Goal: Task Accomplishment & Management: Complete application form

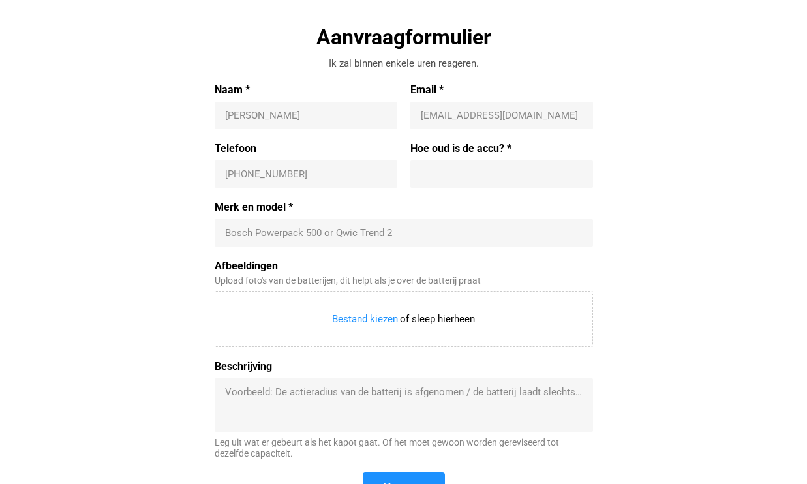
scroll to position [420, 0]
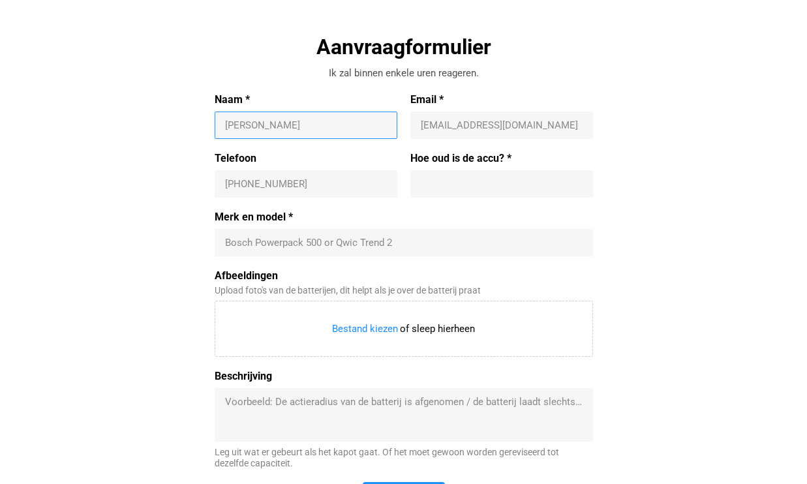
drag, startPoint x: 270, startPoint y: 123, endPoint x: 135, endPoint y: 124, distance: 135.0
click at [225, 124] on input "Naam *" at bounding box center [306, 125] width 162 height 13
type input "Dolf Planteijdt"
click at [427, 123] on input "Email *" at bounding box center [502, 125] width 162 height 13
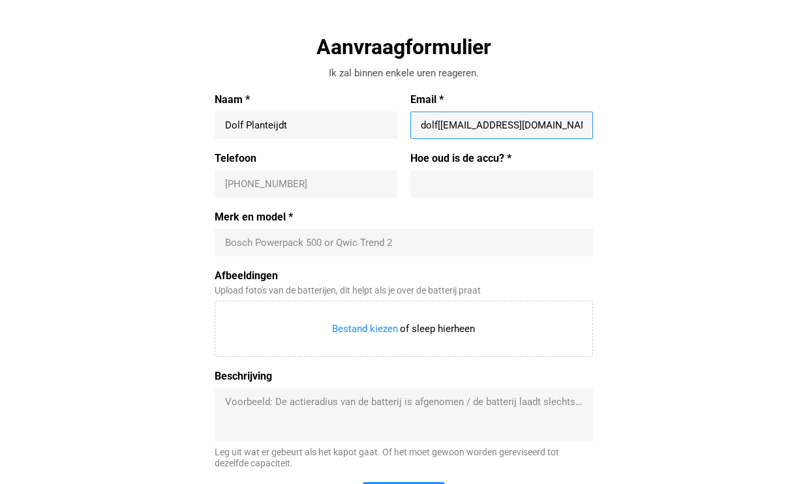
type input "dolf[[EMAIL_ADDRESS][DOMAIN_NAME]"
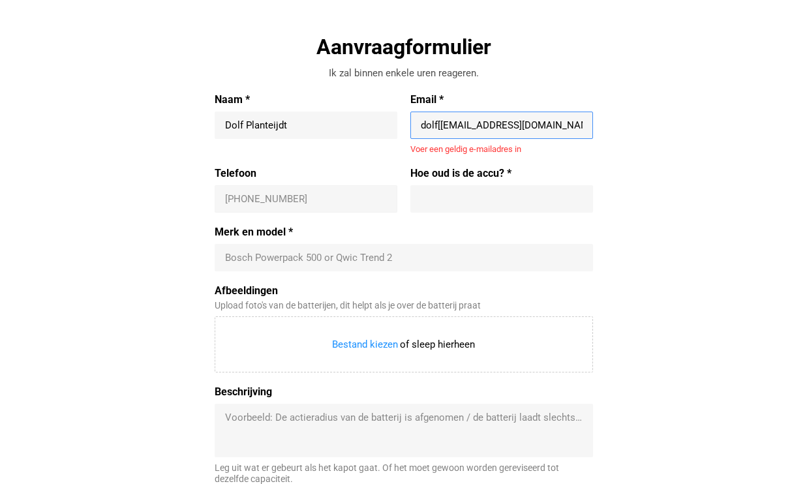
click at [251, 192] on input "Telefoon" at bounding box center [306, 198] width 162 height 13
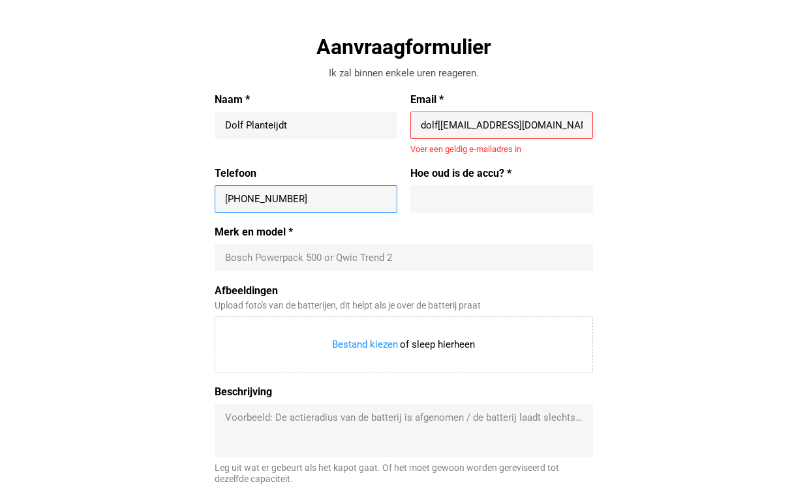
type input "[PHONE_NUMBER]"
click at [234, 256] on input "Merk en model *" at bounding box center [403, 257] width 357 height 13
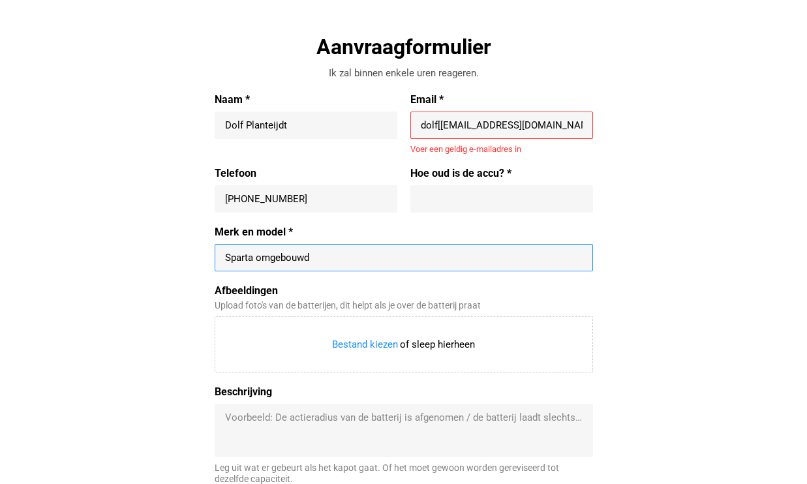
click at [253, 258] on input "Merk en model *" at bounding box center [403, 257] width 357 height 13
click at [255, 257] on input "Merk en model *" at bounding box center [403, 257] width 357 height 13
click at [339, 256] on input "Merk en model *" at bounding box center [403, 257] width 357 height 13
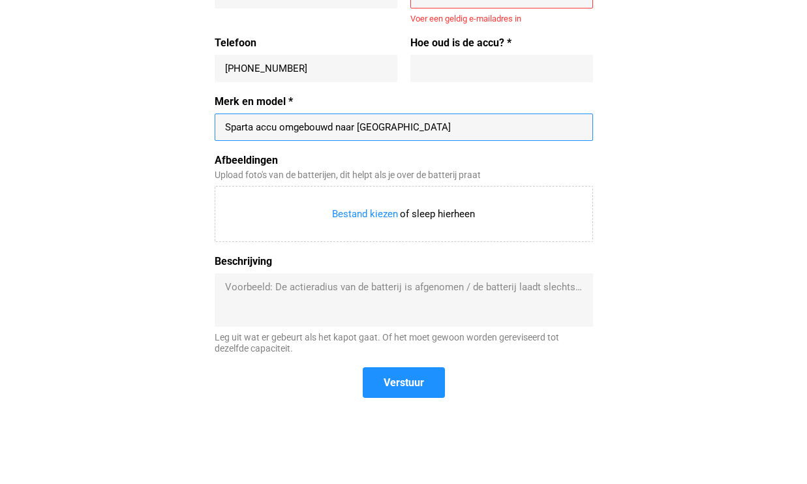
scroll to position [556, 0]
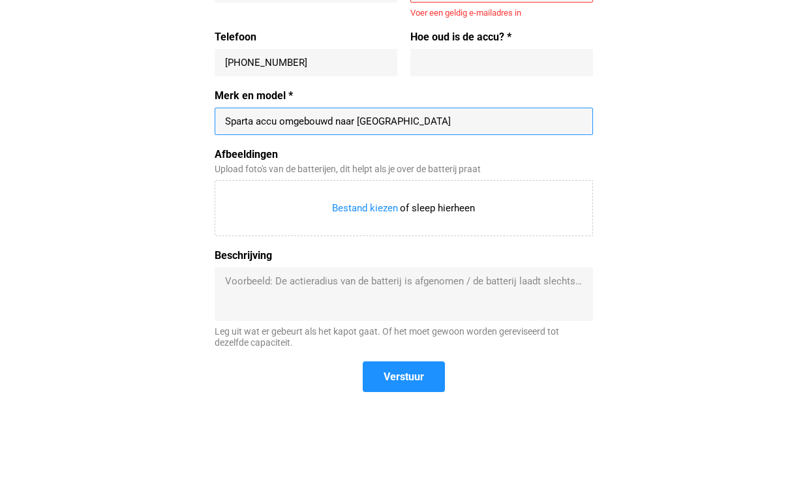
type input "Sparta accu omgebouwd naar [GEOGRAPHIC_DATA]"
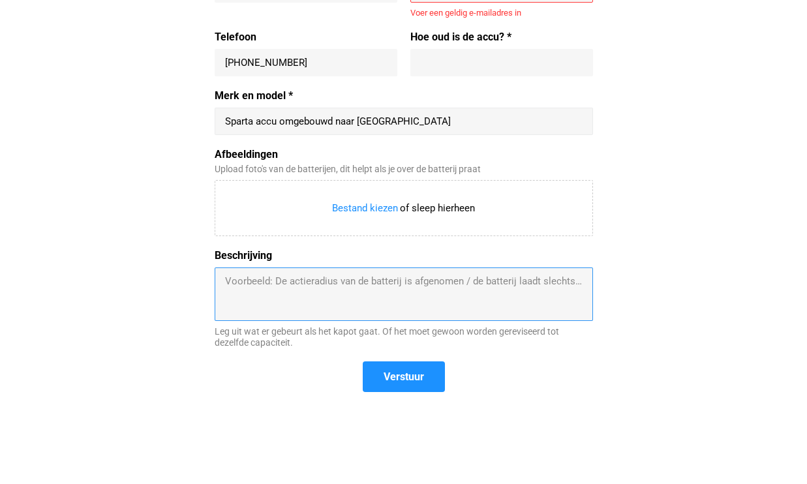
click at [228, 279] on textarea "Beschrijving" at bounding box center [403, 294] width 357 height 39
click at [236, 295] on textarea "Hi [PERSON_NAME], Im have problems" at bounding box center [403, 294] width 357 height 39
click at [300, 296] on textarea "Hi [PERSON_NAME], I have problems" at bounding box center [403, 294] width 357 height 39
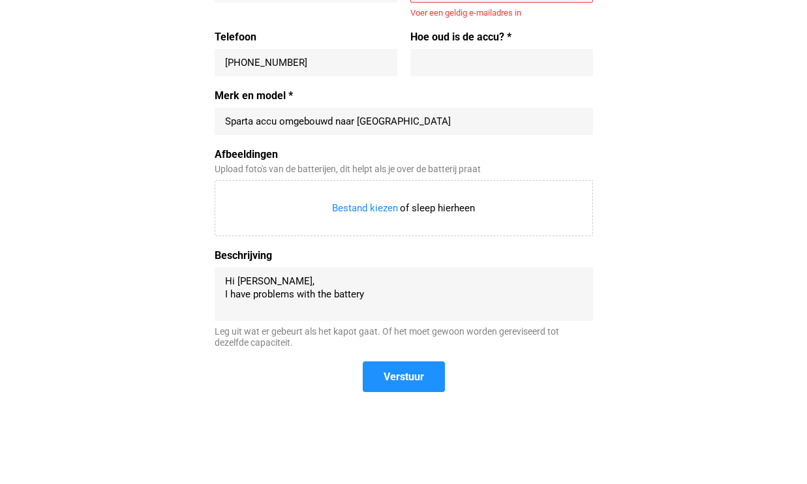
drag, startPoint x: 222, startPoint y: 296, endPoint x: 364, endPoint y: 296, distance: 141.6
click at [364, 296] on div "Hi [PERSON_NAME], I have problems with the battery" at bounding box center [404, 293] width 378 height 53
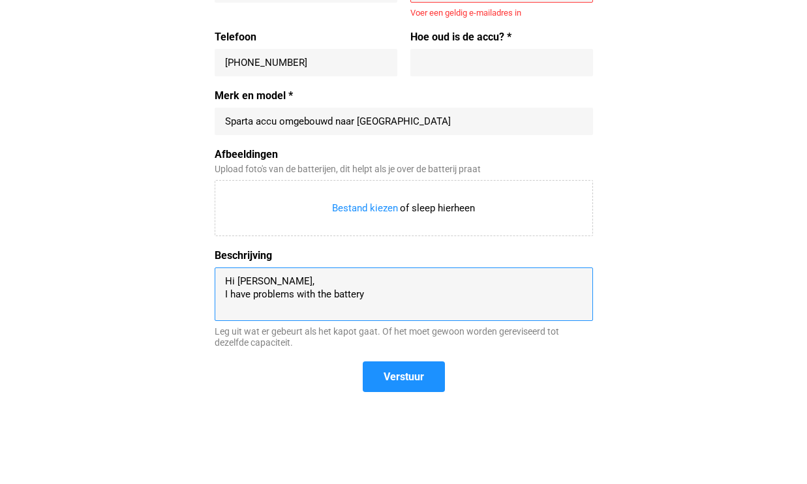
drag, startPoint x: 367, startPoint y: 296, endPoint x: 220, endPoint y: 292, distance: 147.5
click at [225, 292] on textarea "Hi [PERSON_NAME], I have problems with the battery" at bounding box center [403, 294] width 357 height 39
click at [406, 295] on textarea "Hi [PERSON_NAME], I've send you a mail with some questions." at bounding box center [403, 294] width 357 height 39
click at [312, 295] on textarea "Hi [PERSON_NAME], I've send you a mail with some questions so" at bounding box center [403, 294] width 357 height 39
click at [487, 295] on textarea "Hi [PERSON_NAME], I've send you a mail and a whatsapp with some questions so" at bounding box center [403, 294] width 357 height 39
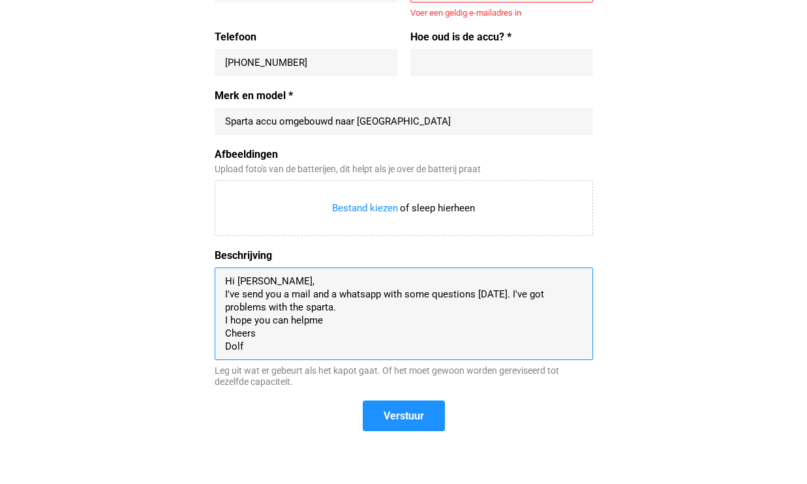
click at [309, 320] on textarea "Hi [PERSON_NAME], I've send you a mail and a whatsapp with some questions [DATE…" at bounding box center [403, 314] width 357 height 78
click at [326, 324] on textarea "Hi [PERSON_NAME], I've send you a mail and a whatsapp with some questions [DATE…" at bounding box center [403, 314] width 357 height 78
click at [535, 296] on textarea "Hi [PERSON_NAME], I've send you a mail and a whatsapp with some questions [DATE…" at bounding box center [403, 314] width 357 height 78
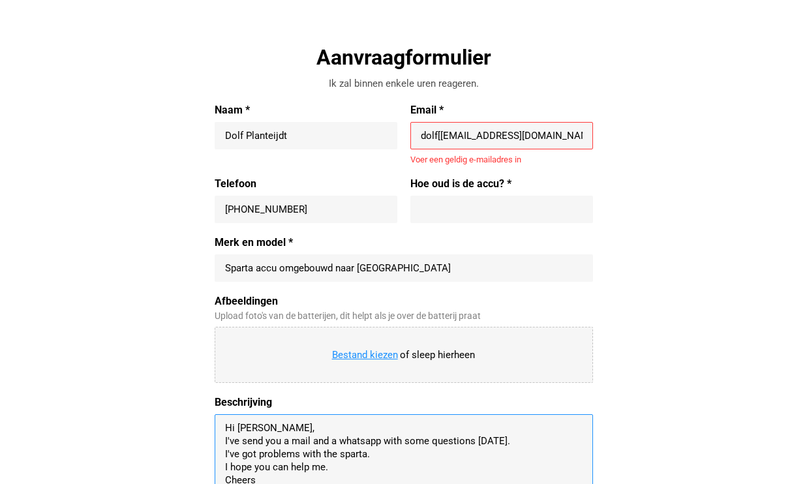
scroll to position [408, 0]
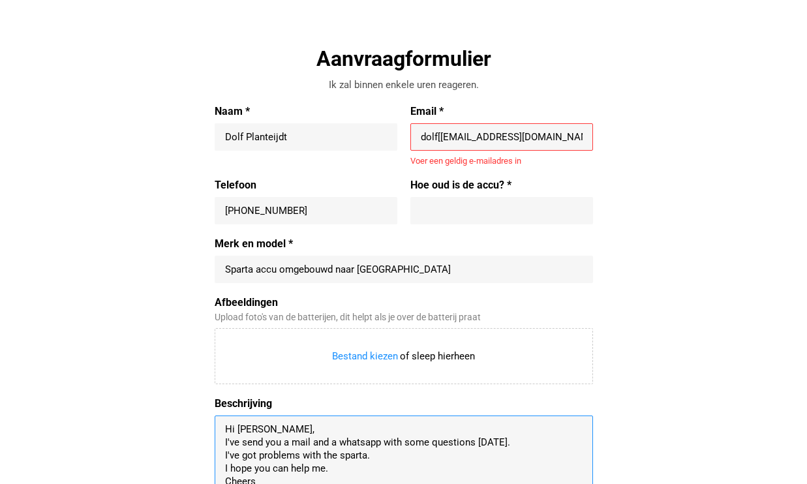
type textarea "Hi [PERSON_NAME], I've send you a mail and a whatsapp with some questions [DATE…"
click at [441, 138] on input "dolf[[EMAIL_ADDRESS][DOMAIN_NAME]" at bounding box center [502, 136] width 162 height 13
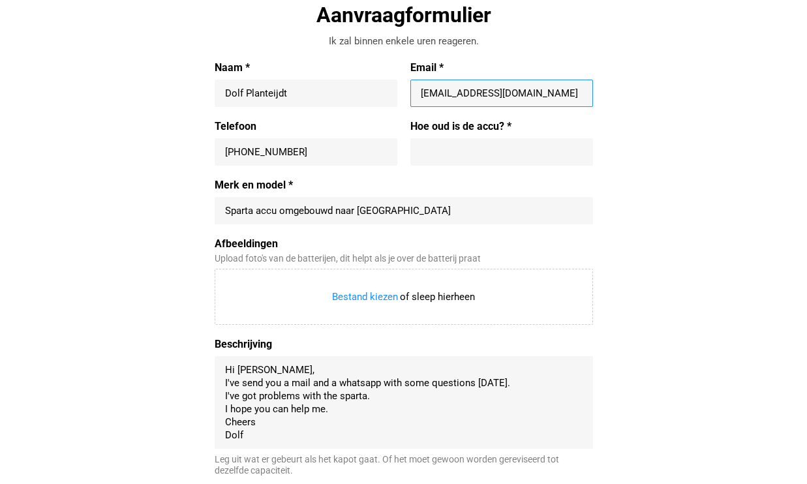
scroll to position [453, 0]
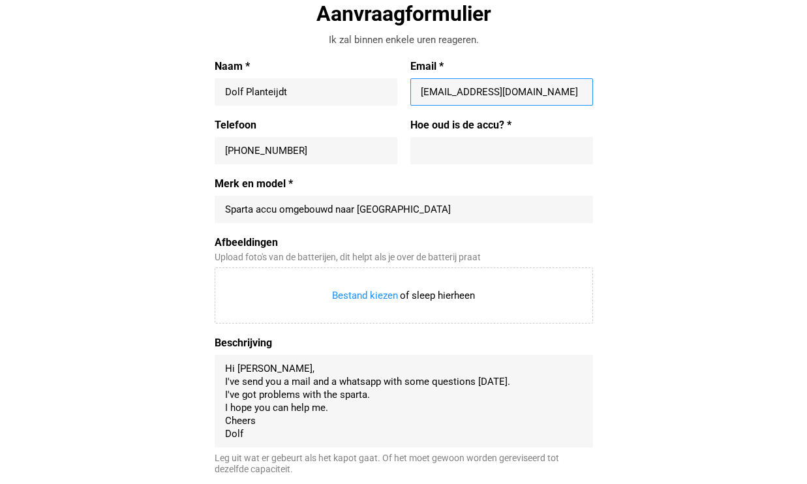
type input "[EMAIL_ADDRESS][DOMAIN_NAME]"
click at [426, 151] on input "Hoe oud is de accu? *" at bounding box center [502, 150] width 162 height 13
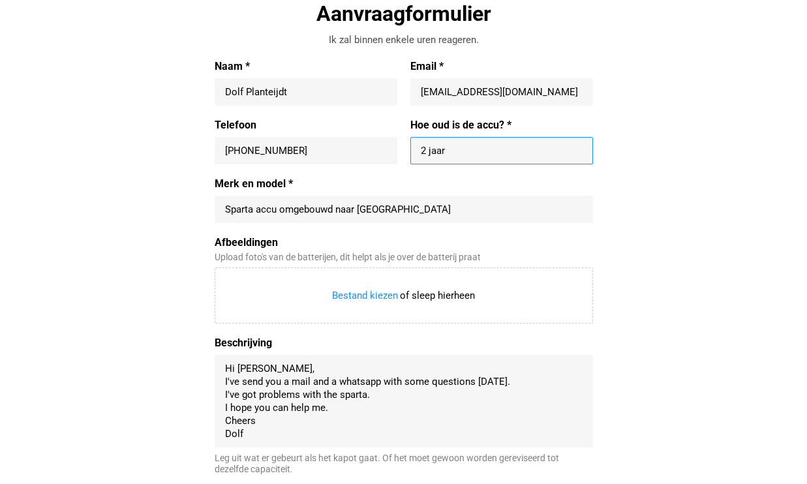
type input "2 jaar"
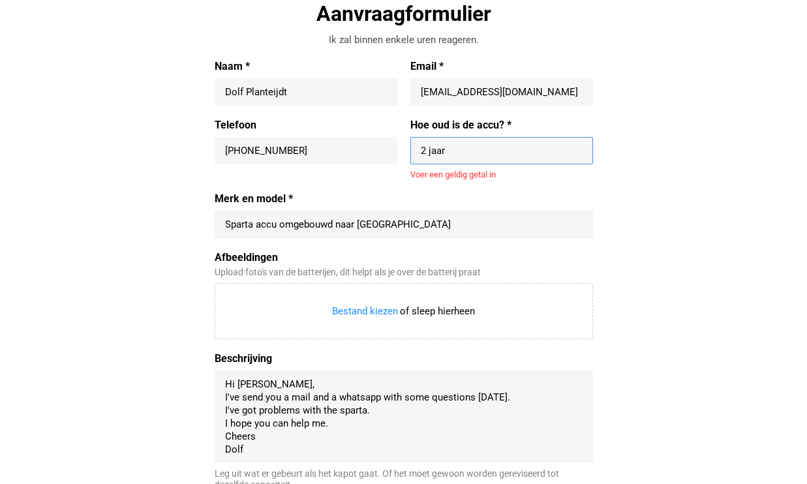
click at [256, 218] on input "Merk en model *" at bounding box center [403, 224] width 357 height 13
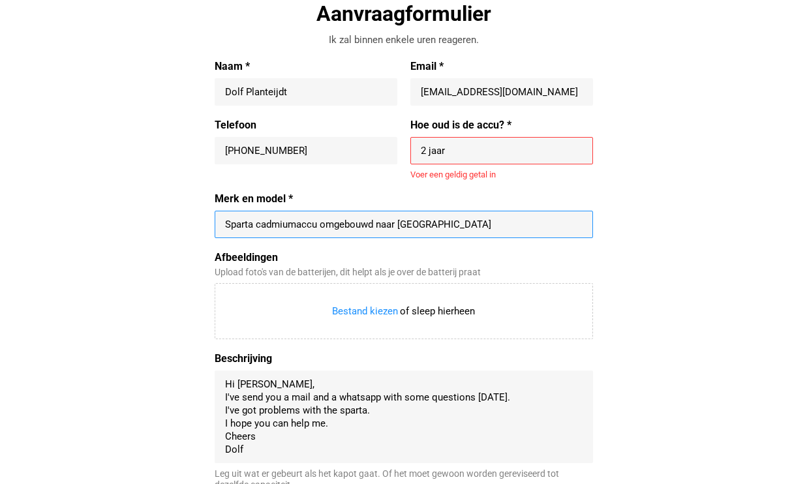
click at [440, 227] on input "Merk en model *" at bounding box center [403, 224] width 357 height 13
type input "Sparta cadmiumaccu omgebouwd naar [GEOGRAPHIC_DATA] door accuservice"
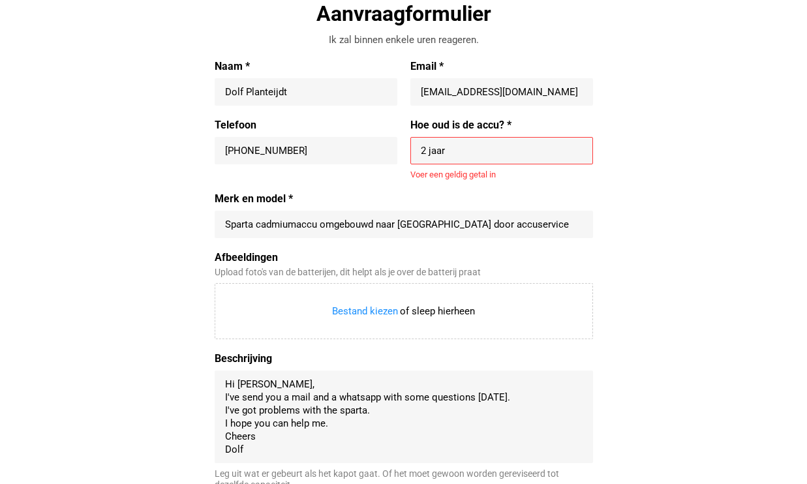
drag, startPoint x: 446, startPoint y: 149, endPoint x: 427, endPoint y: 153, distance: 18.7
click at [427, 153] on input "2 jaar" at bounding box center [502, 150] width 162 height 13
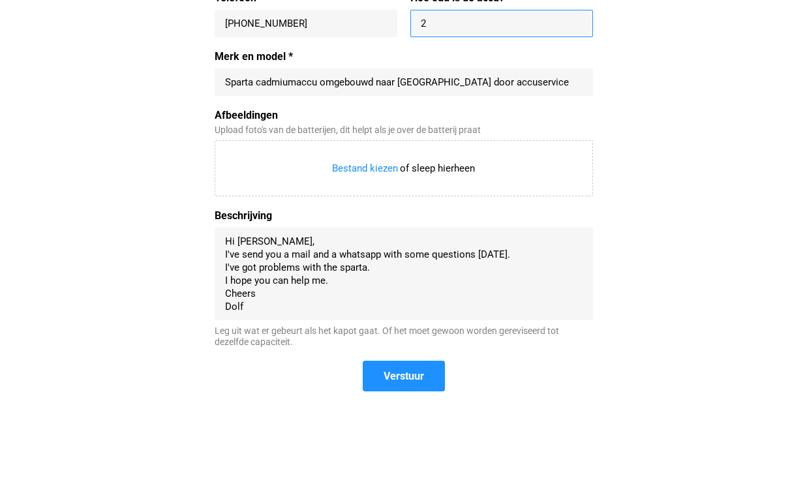
scroll to position [675, 0]
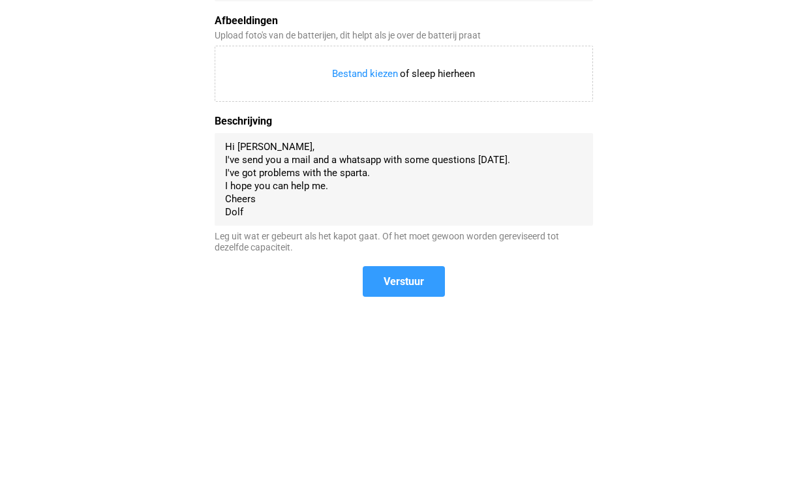
type input "2"
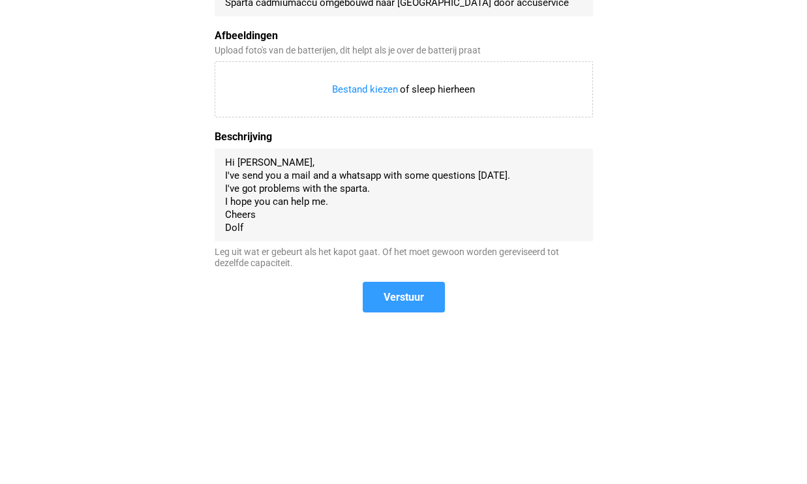
click at [409, 283] on span "Verstuur" at bounding box center [404, 297] width 80 height 28
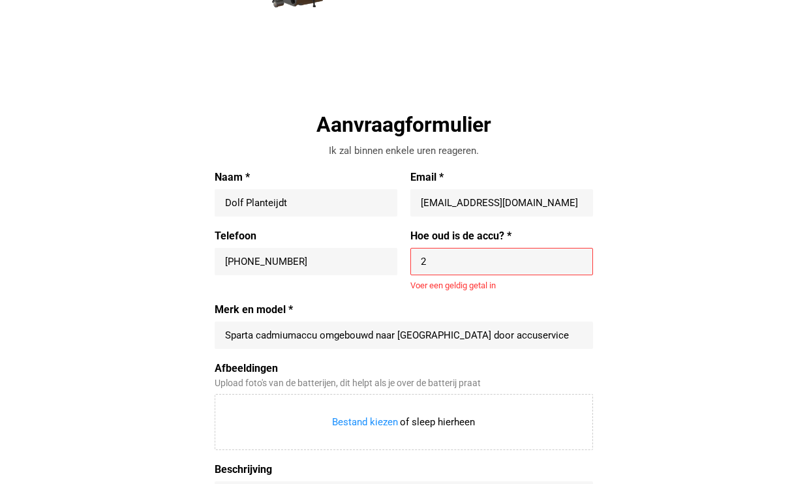
scroll to position [343, 0]
click at [426, 261] on input "2" at bounding box center [502, 260] width 162 height 13
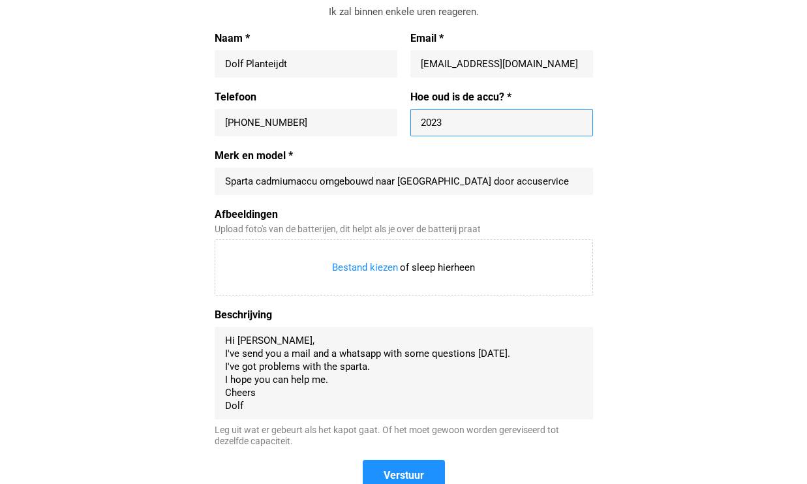
scroll to position [614, 0]
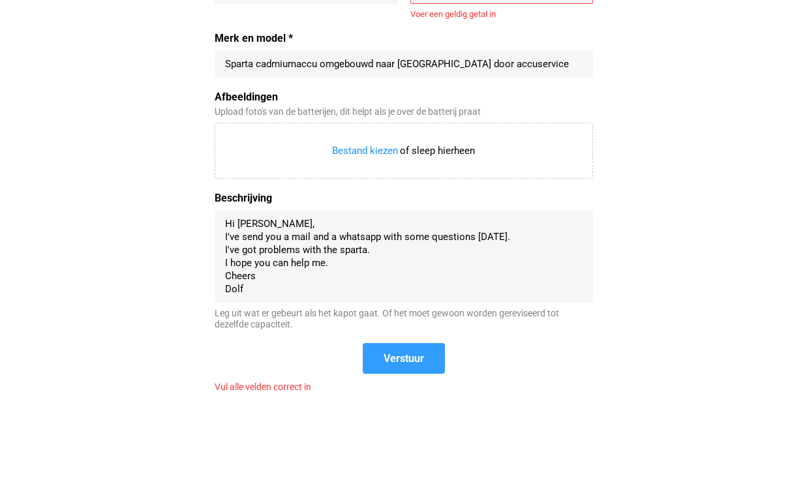
click at [398, 343] on button "Verstuur" at bounding box center [404, 358] width 82 height 31
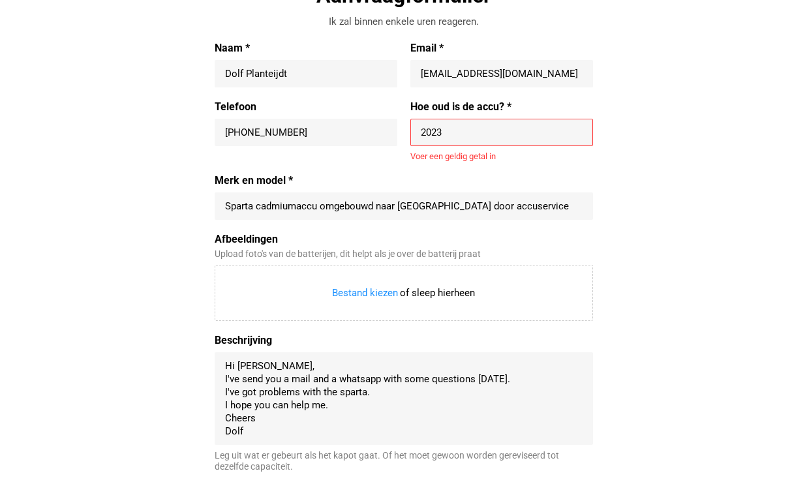
drag, startPoint x: 449, startPoint y: 132, endPoint x: 406, endPoint y: 133, distance: 43.1
click at [421, 133] on input "2023" at bounding box center [502, 132] width 162 height 13
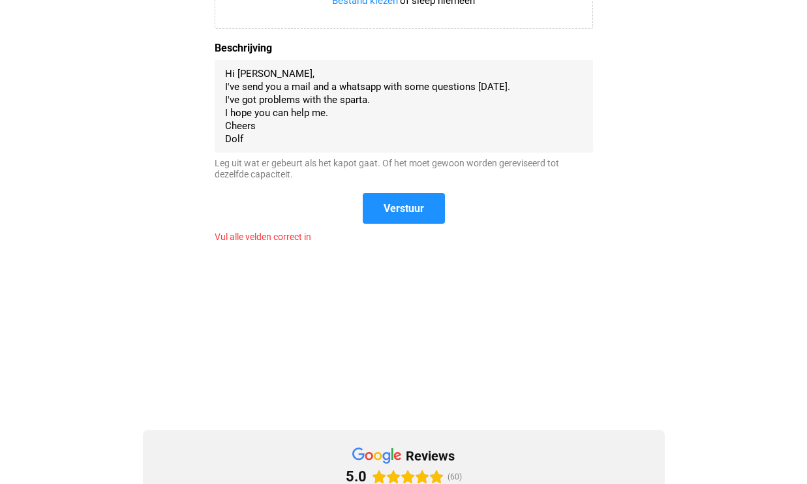
scroll to position [676, 0]
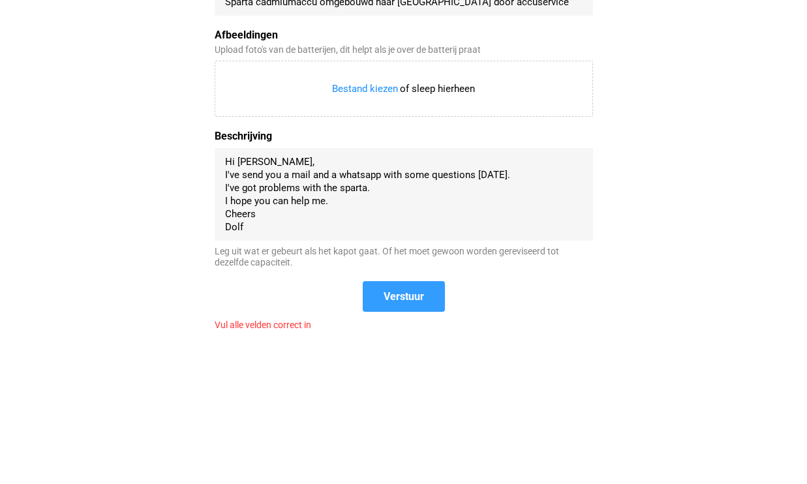
click at [403, 282] on button "Verstuur" at bounding box center [404, 296] width 82 height 31
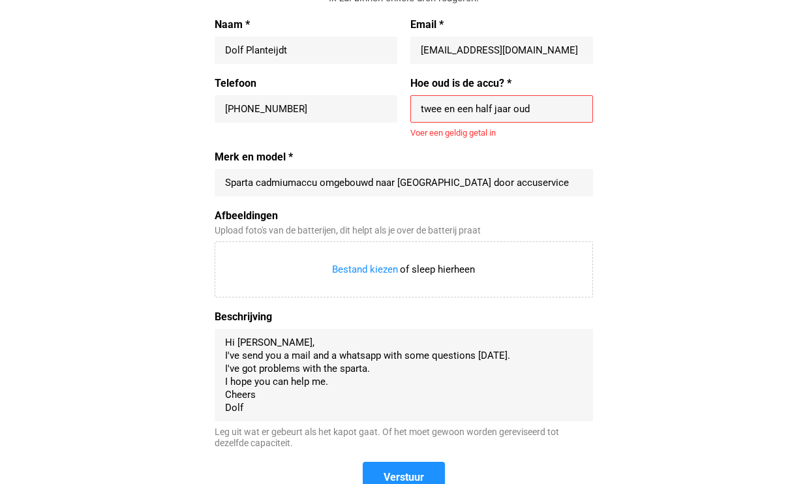
scroll to position [487, 0]
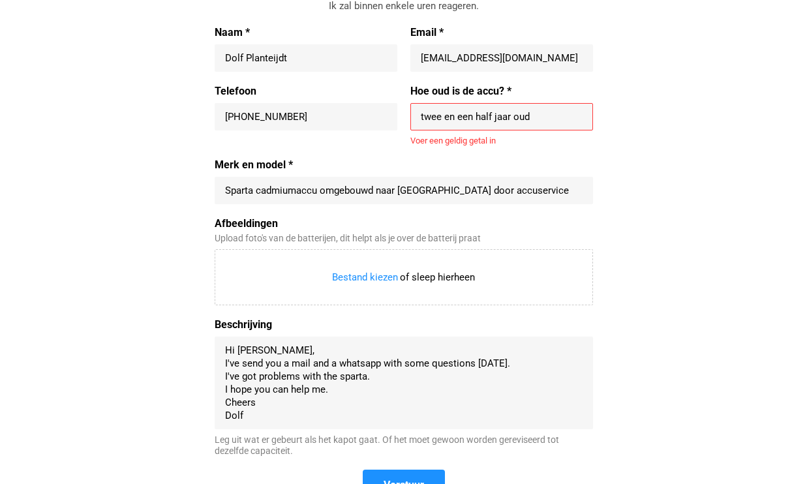
drag, startPoint x: 536, startPoint y: 116, endPoint x: 394, endPoint y: 117, distance: 141.6
click at [421, 117] on input "twee en een half jaar oud" at bounding box center [502, 116] width 162 height 13
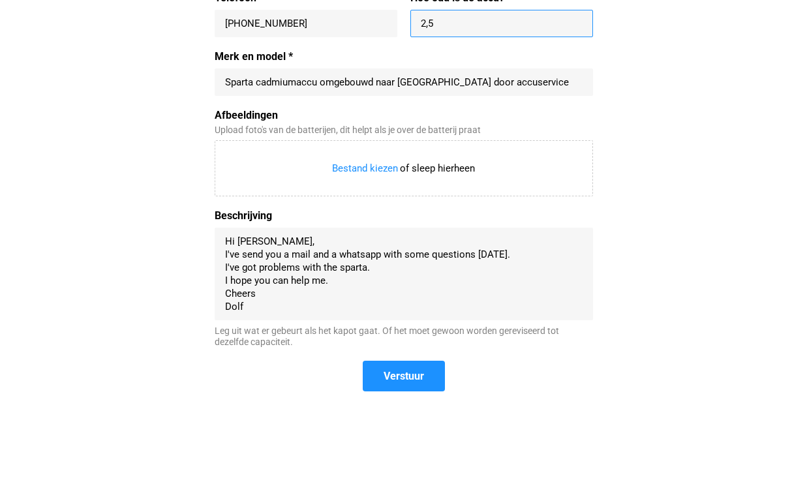
scroll to position [586, 0]
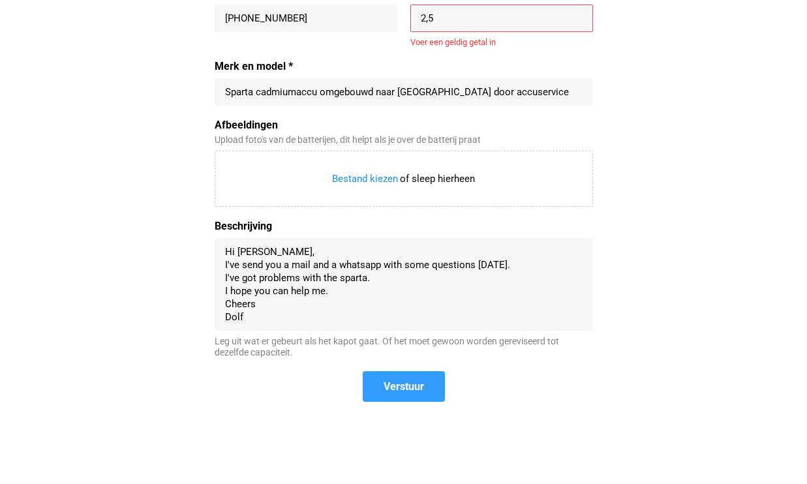
click at [419, 371] on button "Verstuur" at bounding box center [404, 386] width 82 height 31
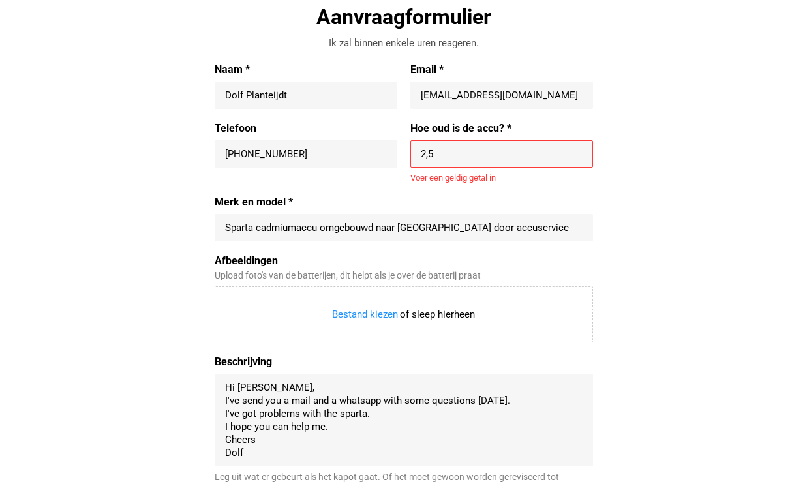
scroll to position [445, 0]
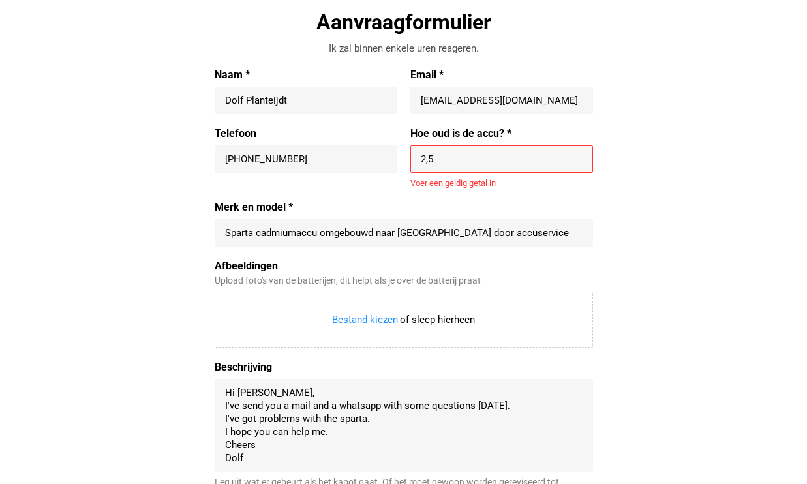
drag, startPoint x: 439, startPoint y: 161, endPoint x: 387, endPoint y: 161, distance: 52.2
click at [421, 161] on input "2,5" at bounding box center [502, 159] width 162 height 13
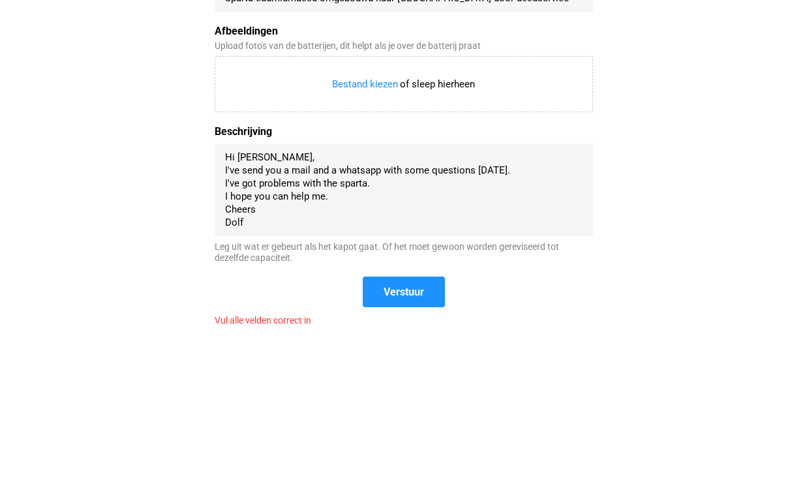
scroll to position [688, 0]
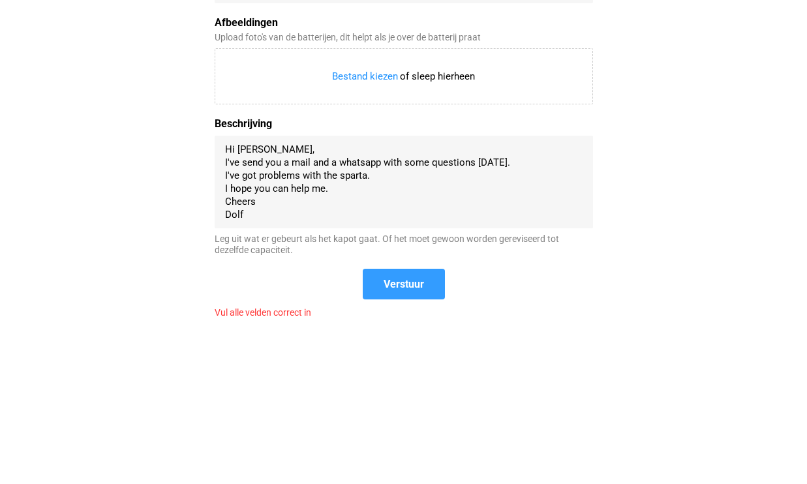
click at [399, 264] on form "Naam * Dolf Planteijdt Email * [EMAIL_ADDRESS][DOMAIN_NAME] [EMAIL_ADDRESS][DOM…" at bounding box center [404, 71] width 378 height 493
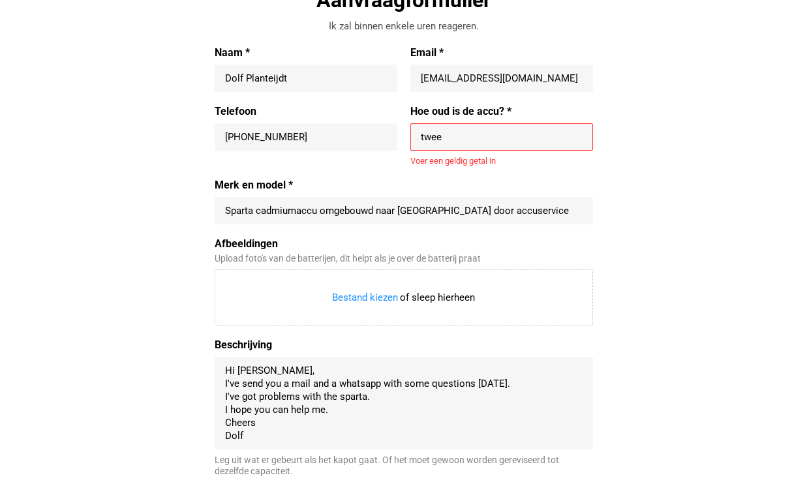
scroll to position [304, 0]
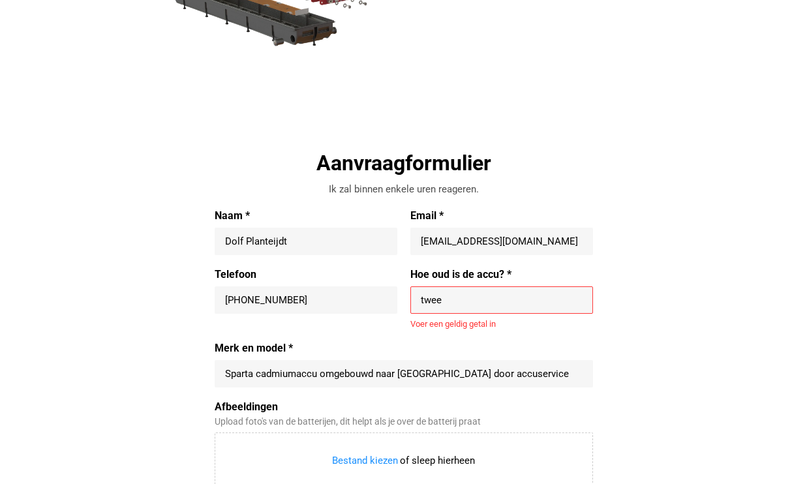
drag, startPoint x: 452, startPoint y: 302, endPoint x: 372, endPoint y: 309, distance: 80.6
click at [421, 307] on input "twee" at bounding box center [502, 300] width 162 height 13
drag, startPoint x: 452, startPoint y: 300, endPoint x: 396, endPoint y: 303, distance: 56.2
click at [421, 303] on input "twee" at bounding box center [502, 300] width 162 height 13
drag, startPoint x: 309, startPoint y: 312, endPoint x: 310, endPoint y: 242, distance: 69.8
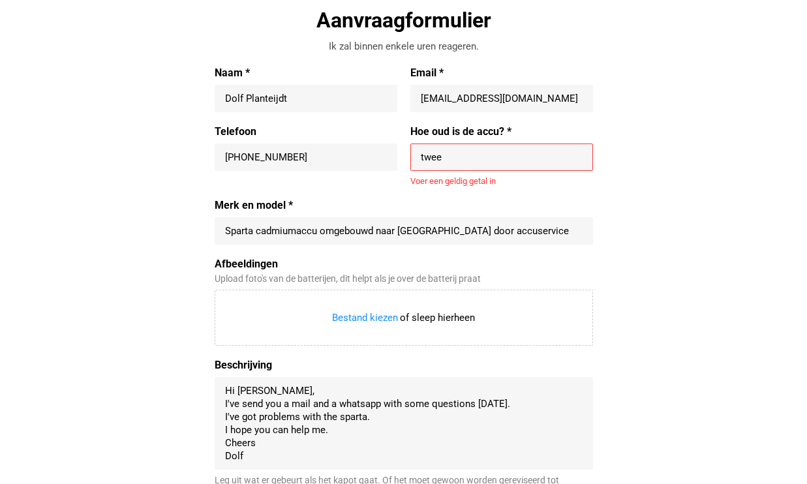
scroll to position [446, 0]
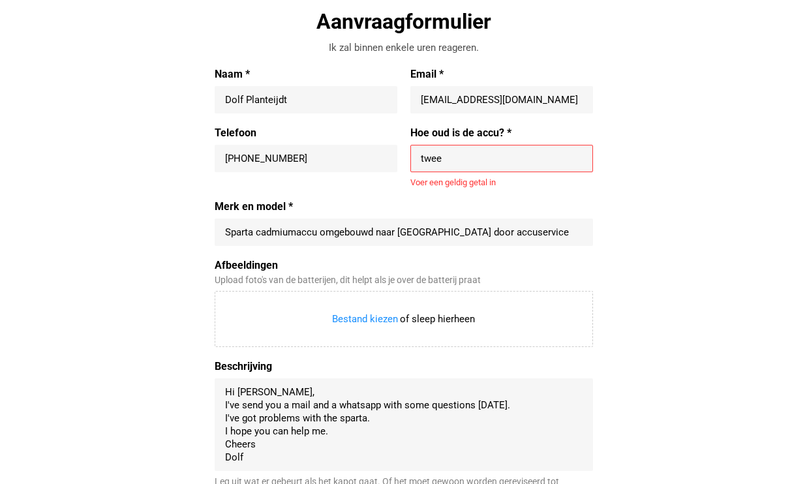
drag, startPoint x: 448, startPoint y: 158, endPoint x: 363, endPoint y: 158, distance: 84.8
click at [421, 158] on input "twee" at bounding box center [502, 158] width 162 height 13
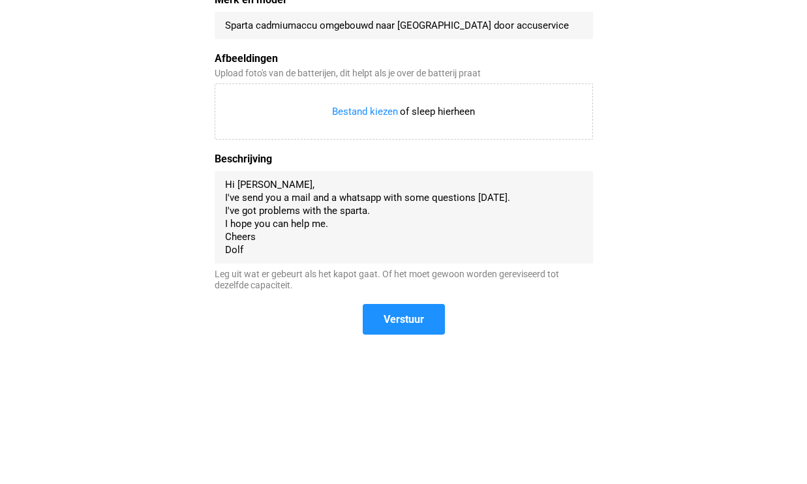
scroll to position [714, 0]
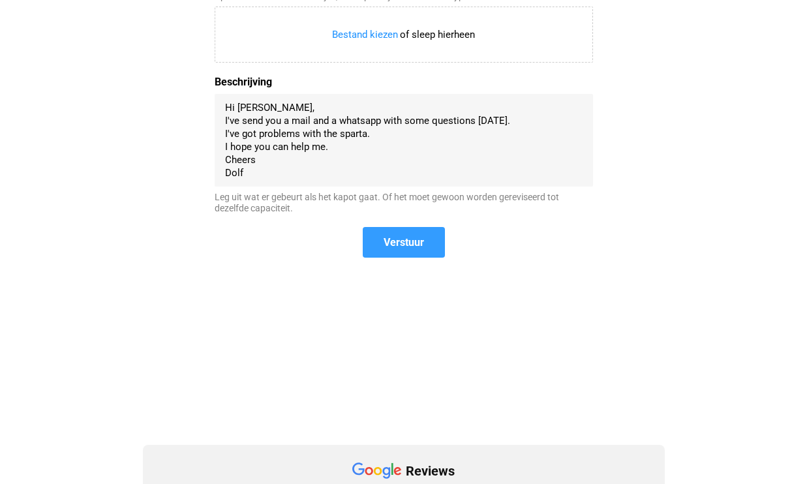
type input "[DATE]"
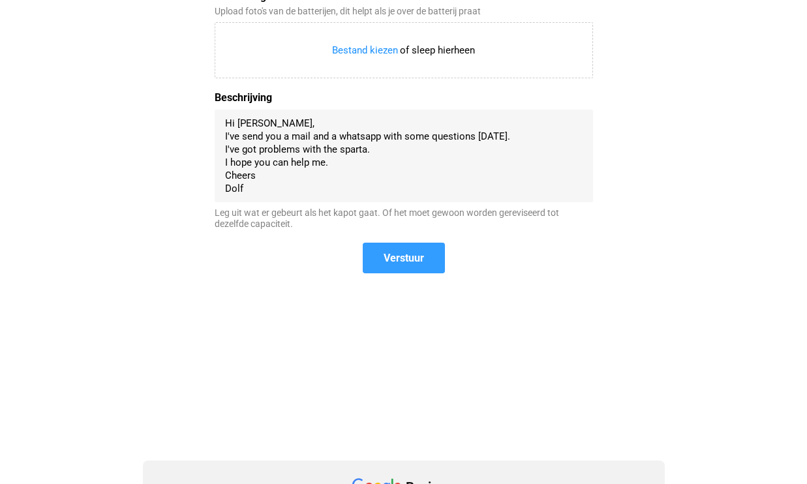
click at [404, 238] on form "Naam * Dolf Planteijdt Email * [EMAIL_ADDRESS][DOMAIN_NAME] [EMAIL_ADDRESS][DOM…" at bounding box center [404, 36] width 378 height 474
click at [402, 258] on span "Verstuur" at bounding box center [404, 258] width 40 height 14
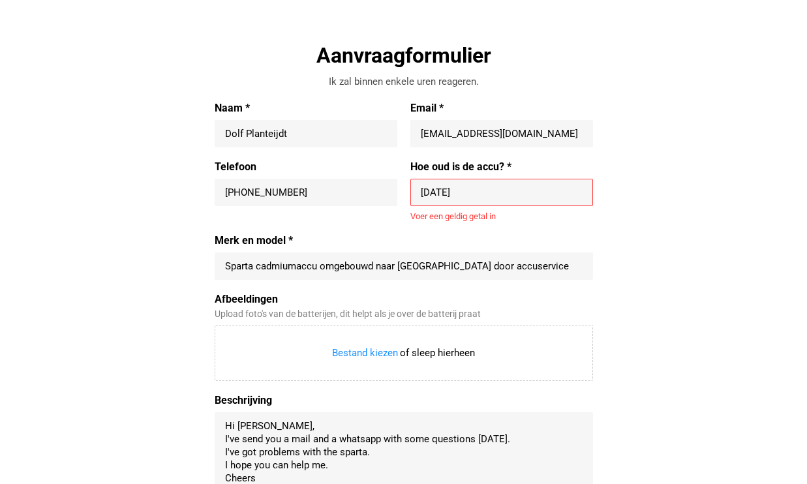
scroll to position [356, 0]
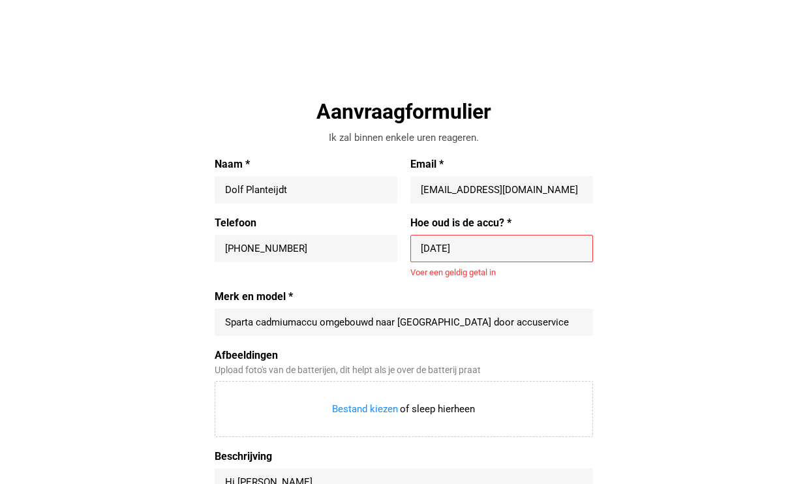
drag, startPoint x: 476, startPoint y: 249, endPoint x: 364, endPoint y: 250, distance: 112.2
click at [421, 250] on input "[DATE]" at bounding box center [502, 248] width 162 height 13
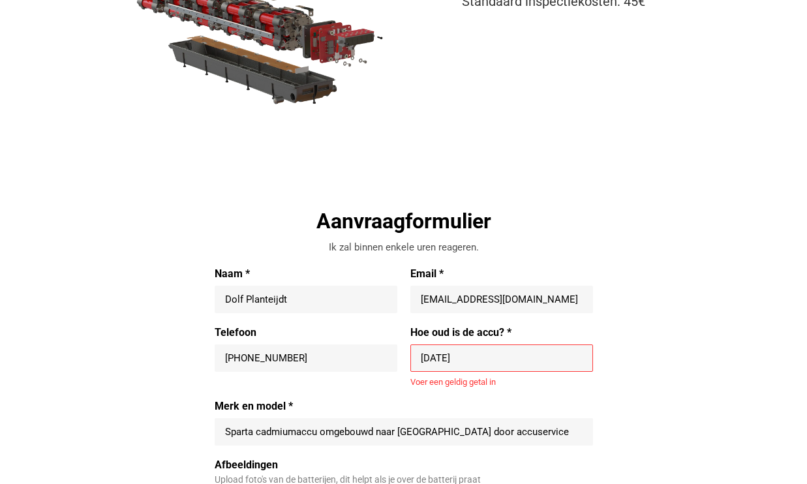
scroll to position [357, 0]
